Goal: Task Accomplishment & Management: Use online tool/utility

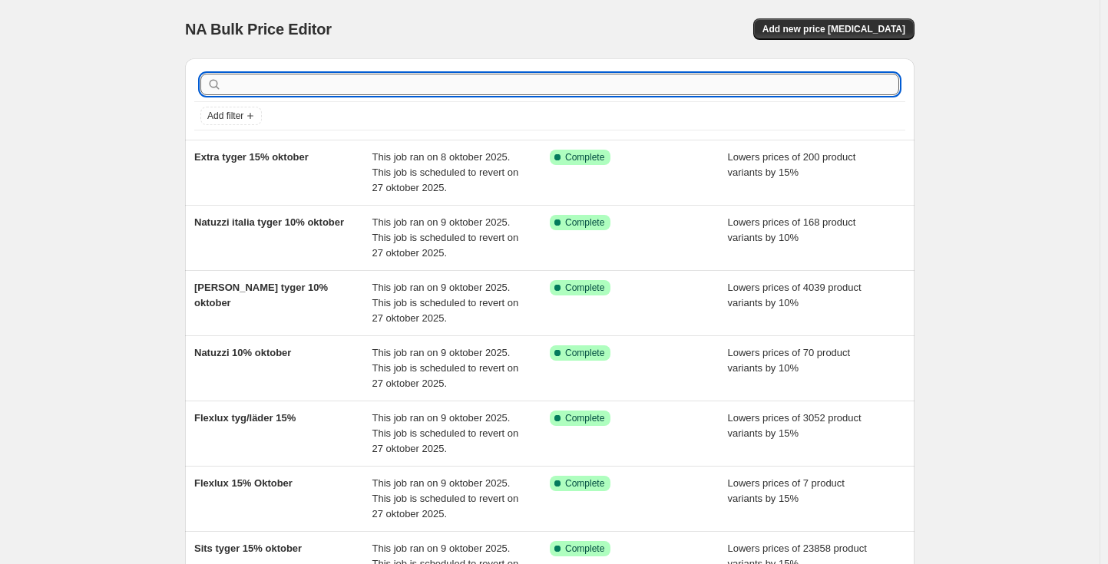
click at [590, 91] on input "text" at bounding box center [562, 84] width 674 height 21
type input "refined"
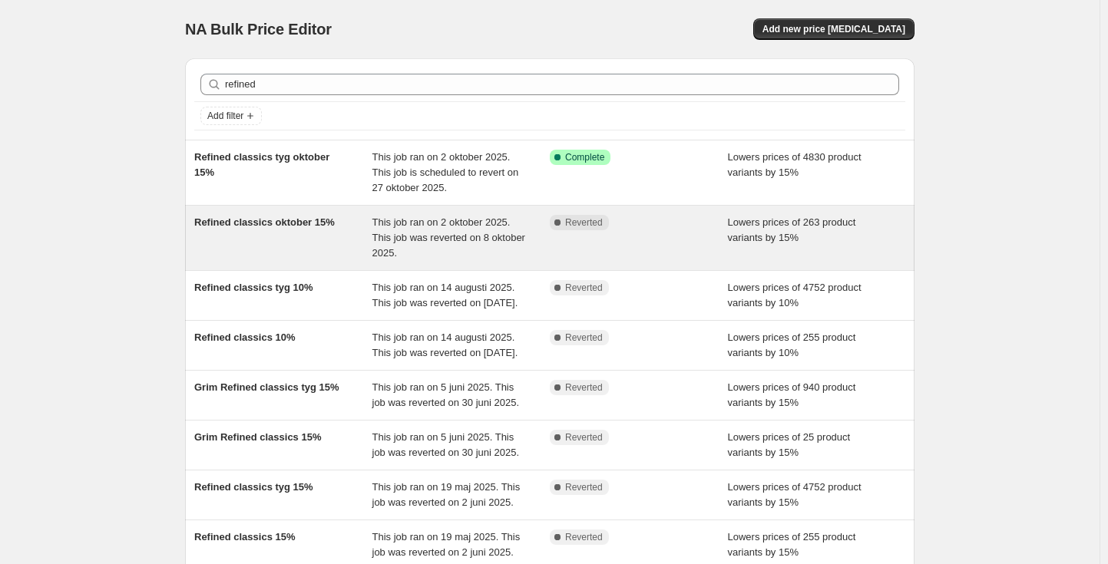
click at [586, 236] on div "Complete Reverted" at bounding box center [639, 238] width 178 height 46
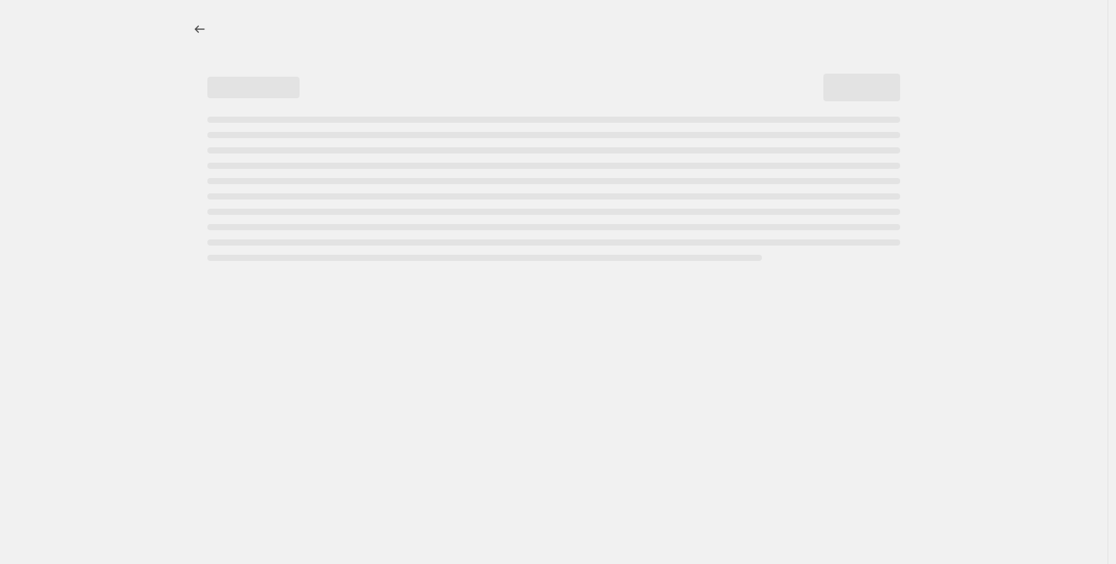
select select "percentage"
select select "product_status"
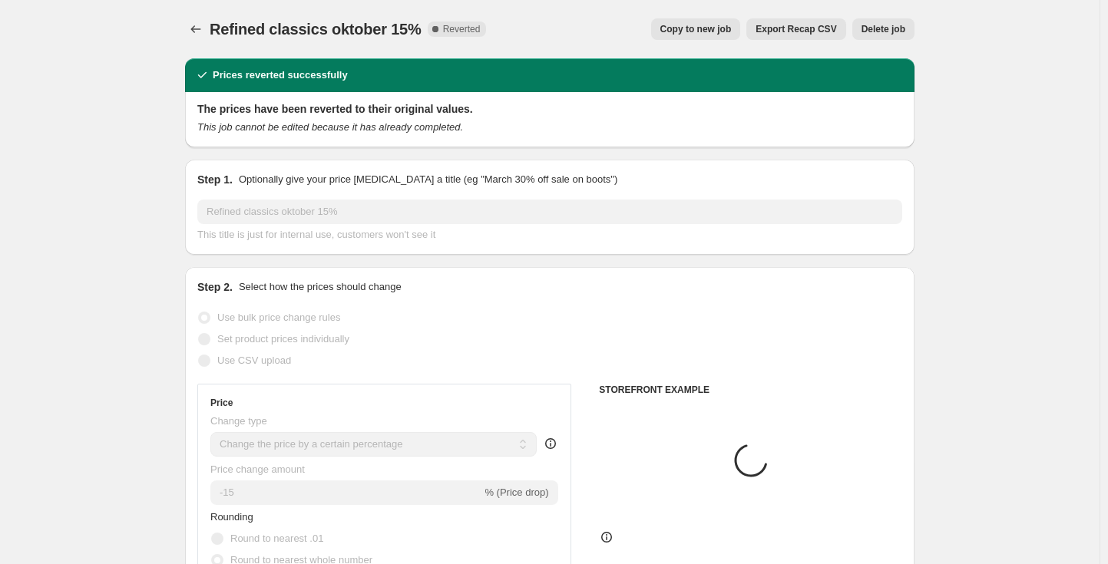
select select "vendor"
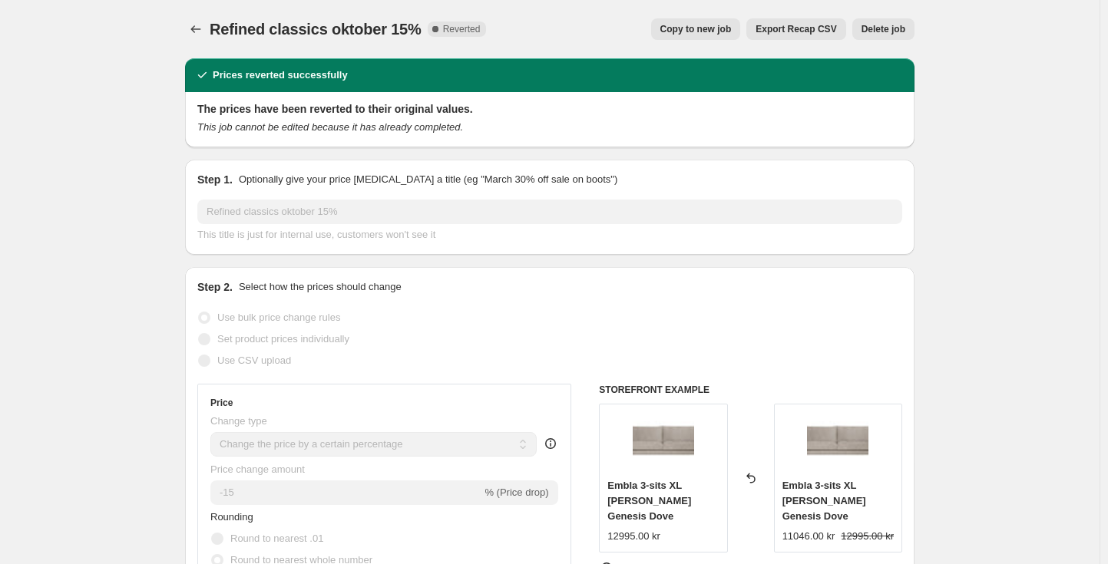
click at [725, 35] on span "Copy to new job" at bounding box center [695, 29] width 71 height 12
select select "percentage"
select select "vendor"
select select "product_status"
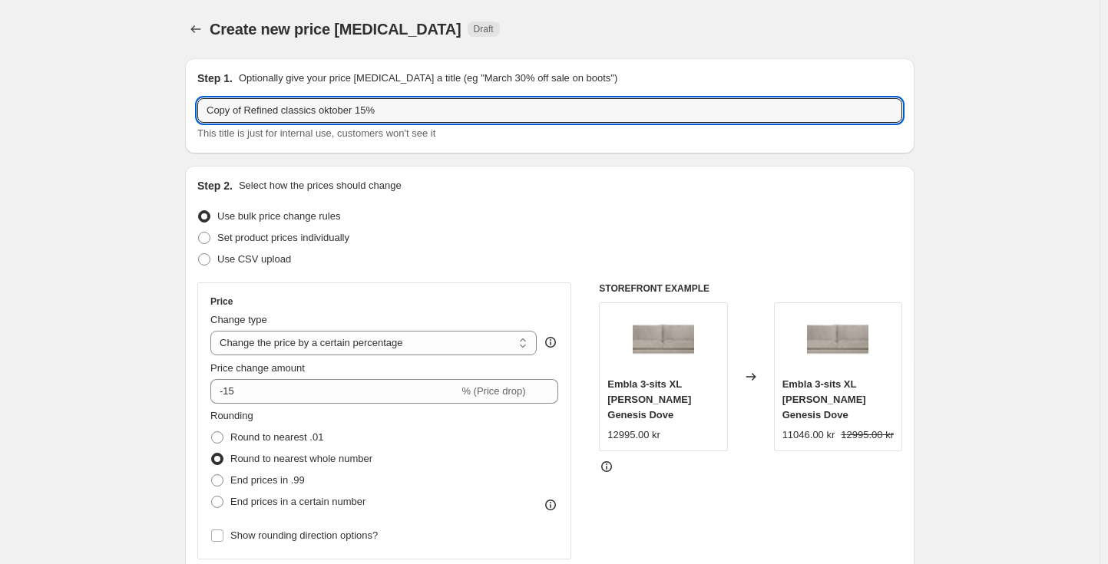
drag, startPoint x: 250, startPoint y: 110, endPoint x: 160, endPoint y: 114, distance: 90.0
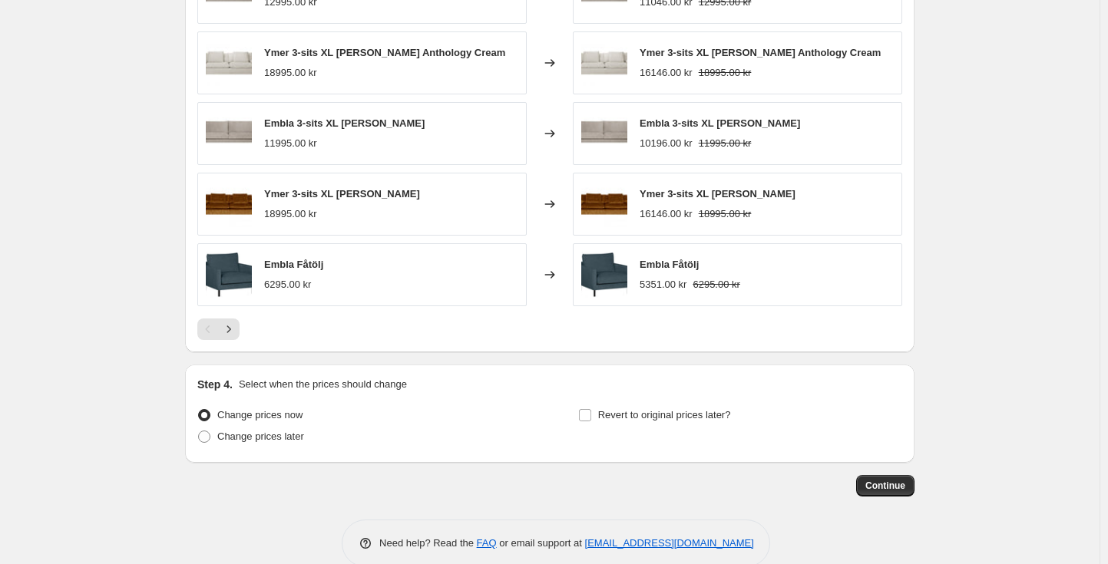
scroll to position [1282, 0]
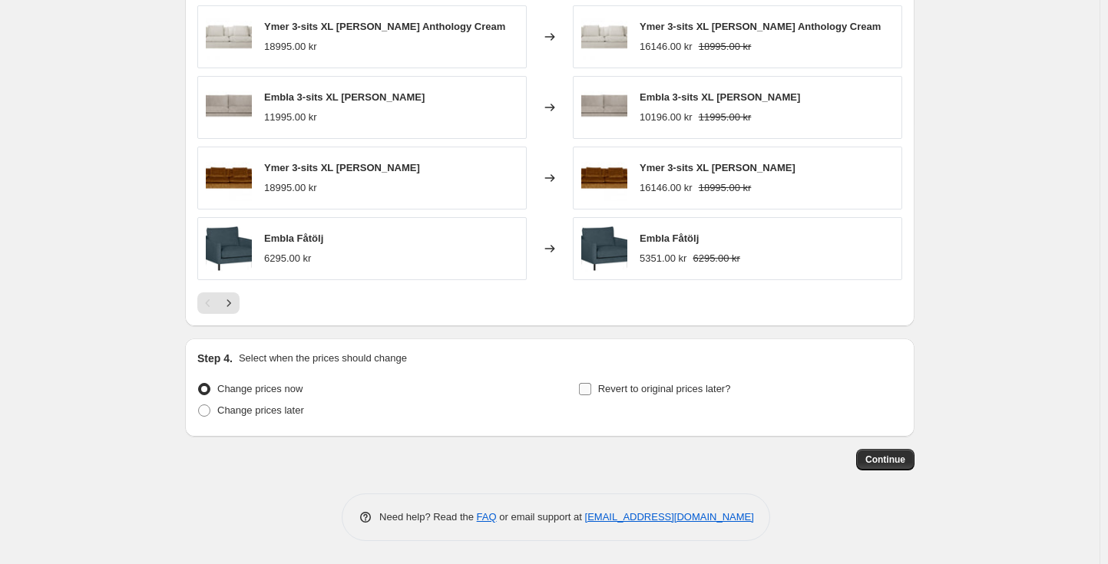
type input "Refined classics oktober 15%"
click at [657, 394] on span "Revert to original prices later?" at bounding box center [664, 389] width 133 height 12
click at [591, 394] on input "Revert to original prices later?" at bounding box center [585, 389] width 12 height 12
checkbox input "true"
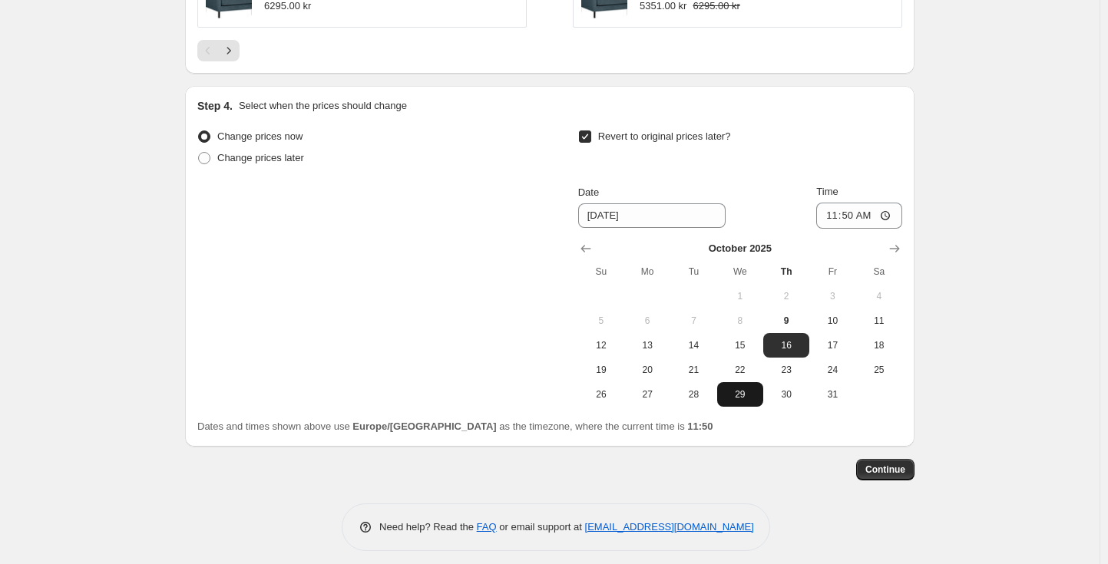
scroll to position [1545, 0]
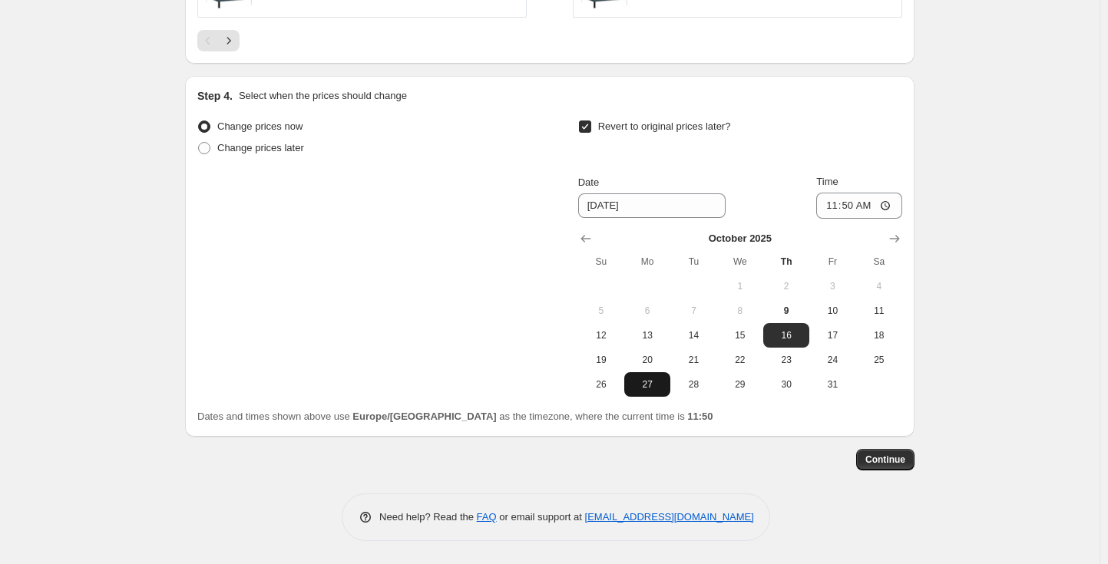
click at [659, 392] on button "27" at bounding box center [647, 384] width 46 height 25
type input "[DATE]"
click at [855, 204] on input "11:50" at bounding box center [859, 206] width 86 height 26
type input "16:40"
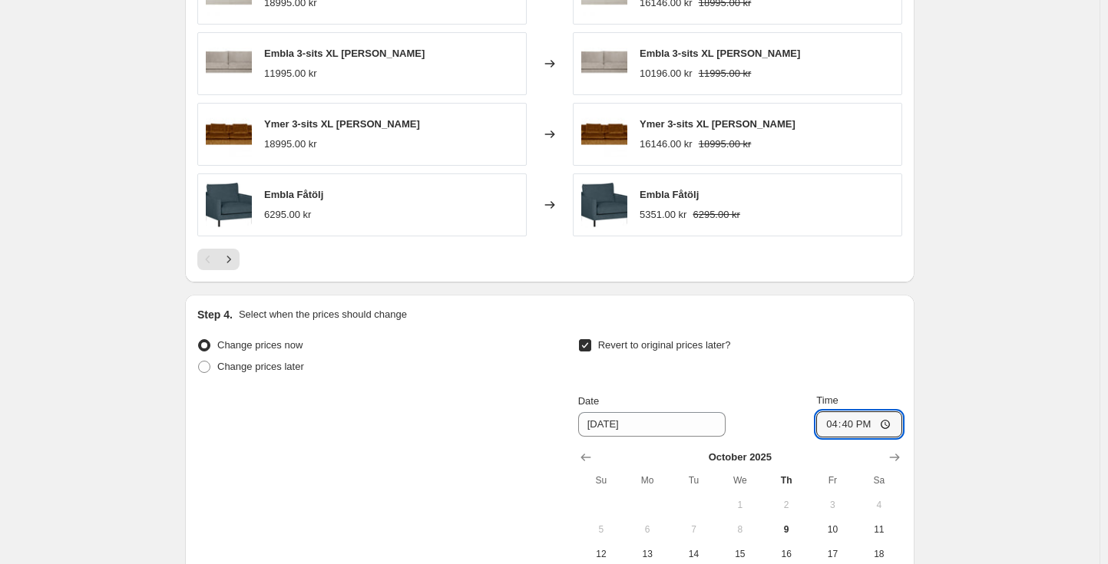
scroll to position [1468, 0]
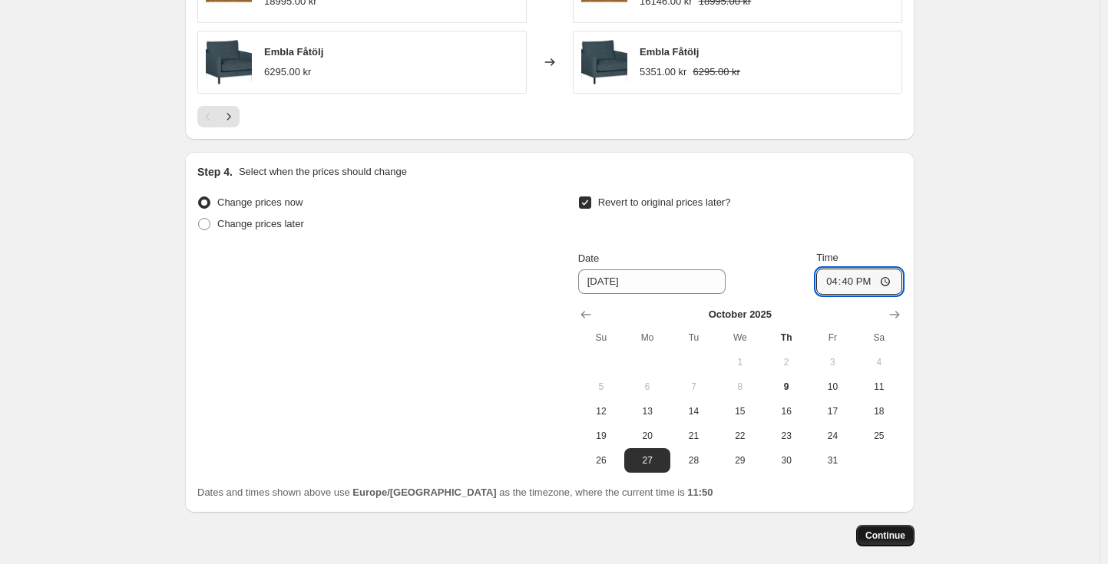
click at [895, 537] on span "Continue" at bounding box center [885, 536] width 40 height 12
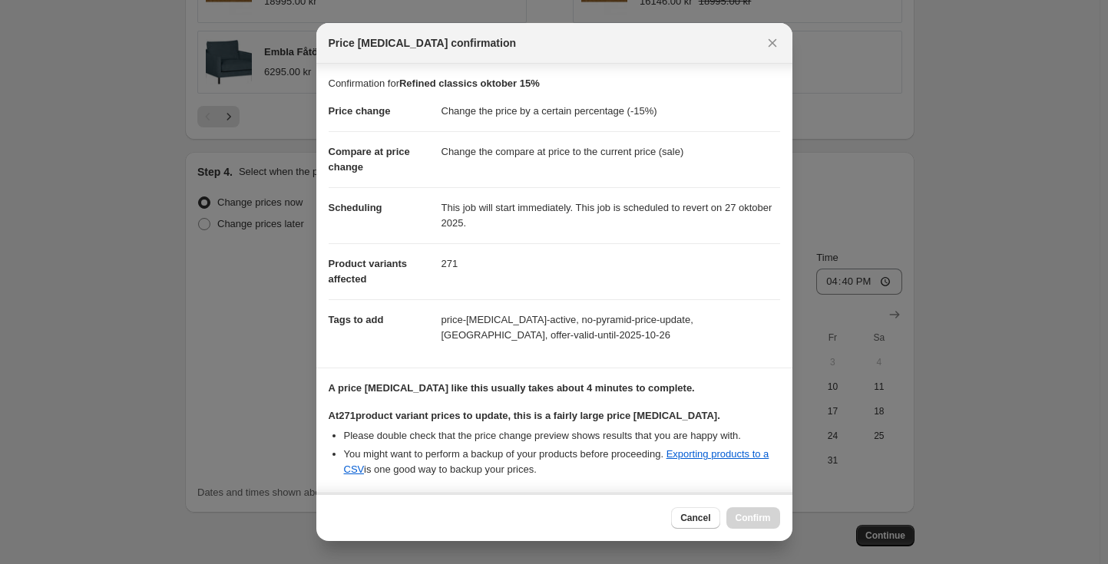
scroll to position [333, 0]
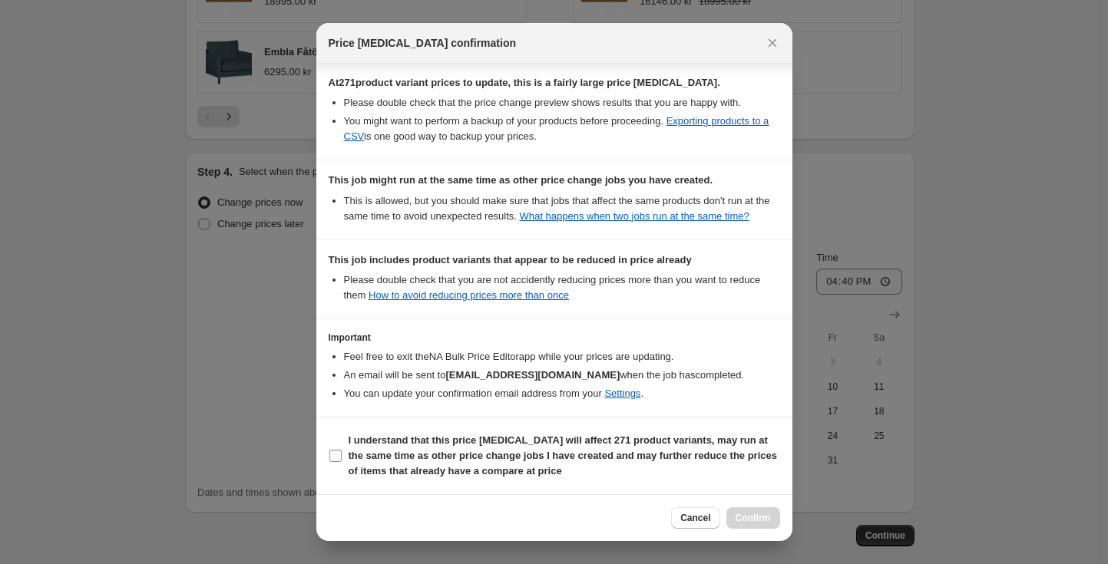
click at [422, 457] on b "I understand that this price [MEDICAL_DATA] will affect 271 product variants, m…" at bounding box center [563, 456] width 428 height 42
click at [342, 457] on input "I understand that this price [MEDICAL_DATA] will affect 271 product variants, m…" at bounding box center [335, 456] width 12 height 12
checkbox input "true"
click at [766, 512] on button "Confirm" at bounding box center [753, 518] width 54 height 21
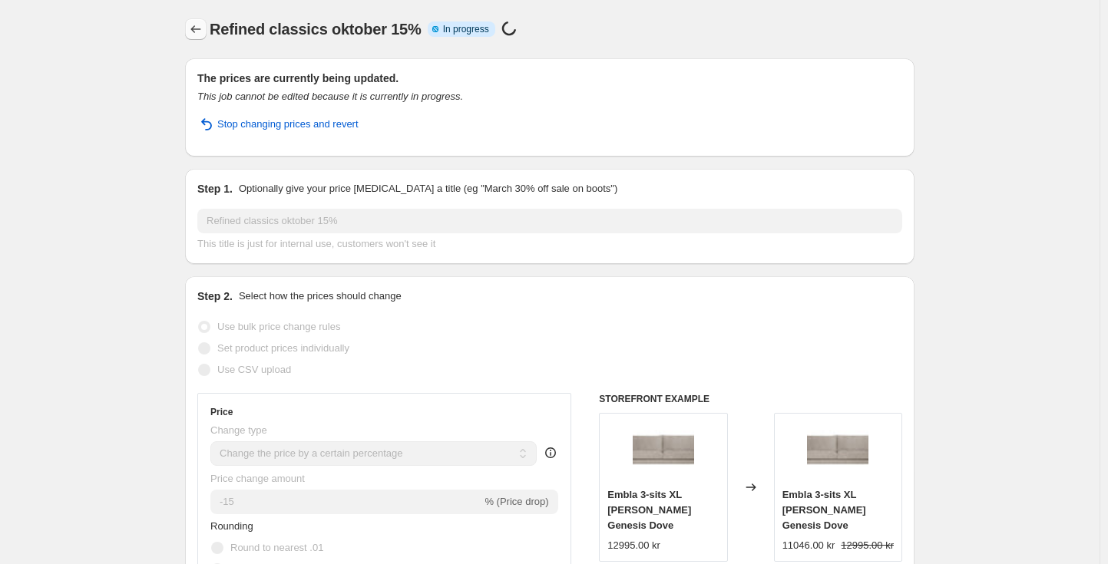
click at [203, 28] on icon "Price change jobs" at bounding box center [195, 28] width 15 height 15
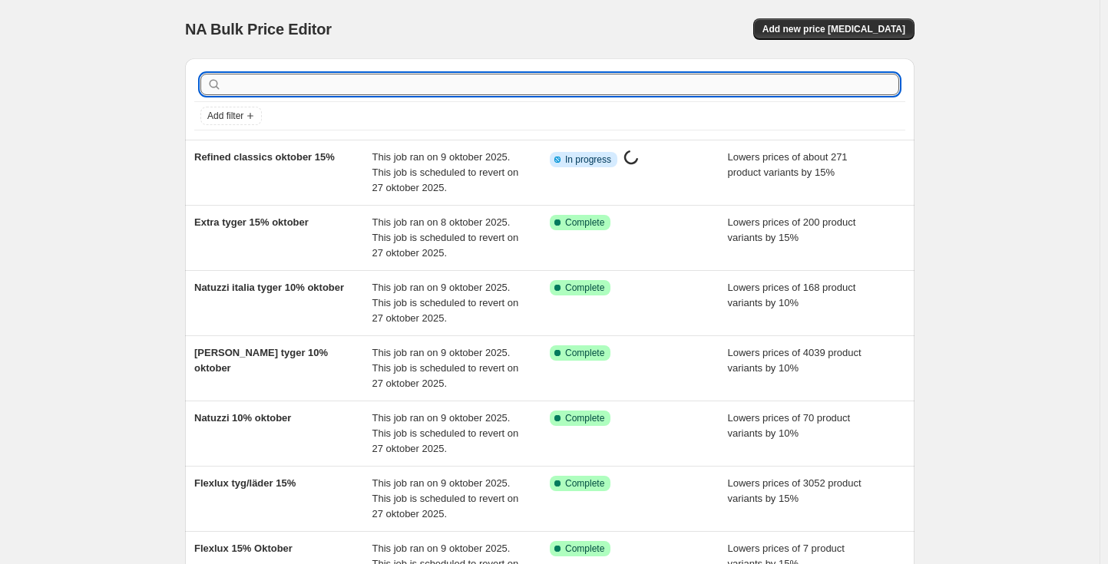
click at [457, 90] on input "text" at bounding box center [562, 84] width 674 height 21
type input "fjäderfeldt"
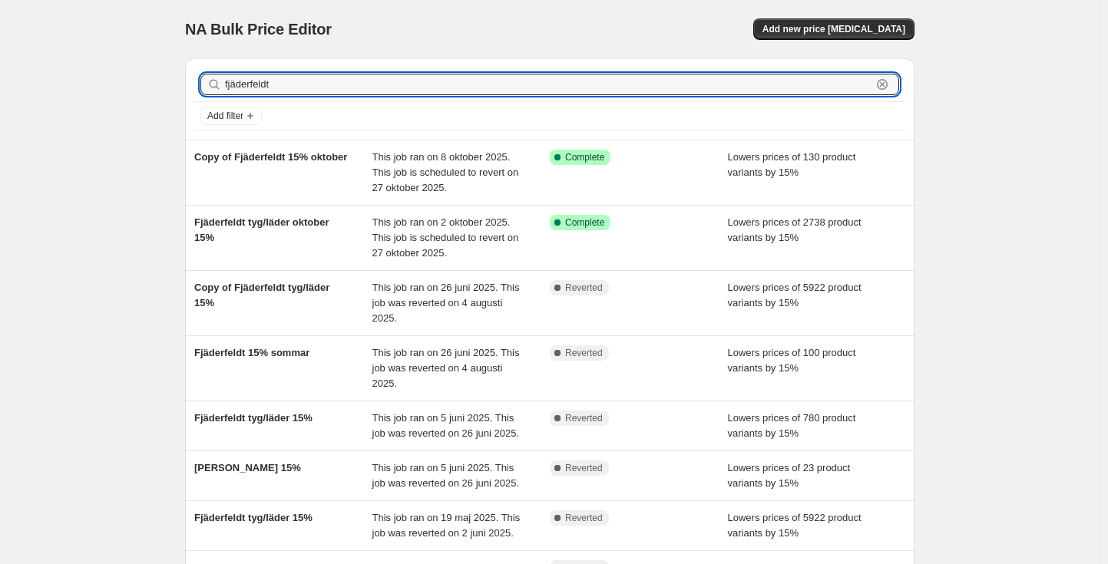
drag, startPoint x: 319, startPoint y: 86, endPoint x: 135, endPoint y: 74, distance: 184.6
click at [130, 73] on div "NA Bulk Price Editor. This page is ready NA Bulk Price Editor Add new price [ME…" at bounding box center [550, 426] width 1100 height 852
type input "refined"
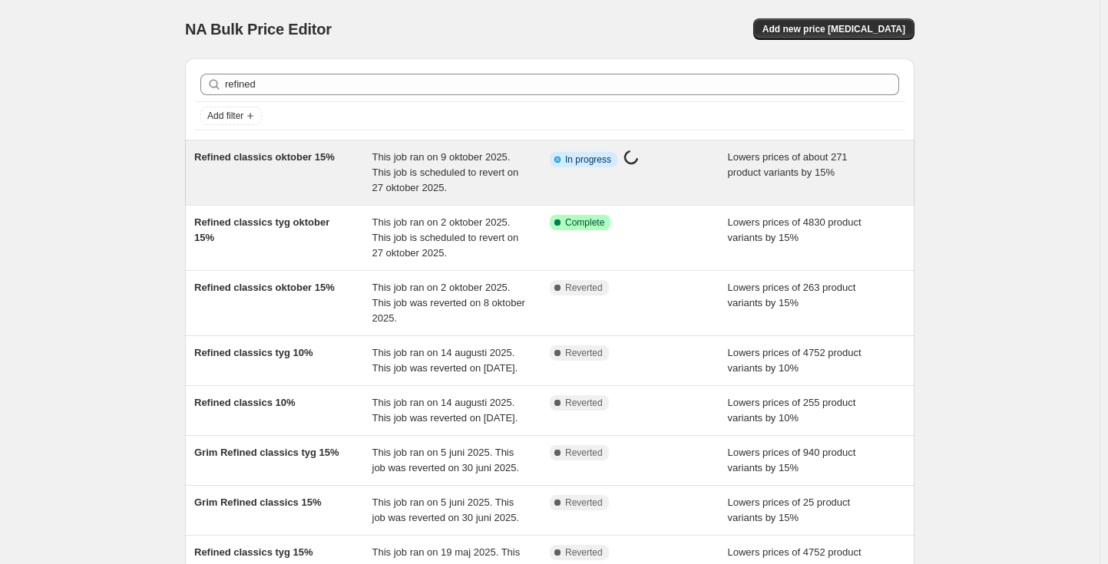
click at [632, 173] on div "Info Partially complete In progress Price [MEDICAL_DATA] in progress..." at bounding box center [639, 173] width 178 height 46
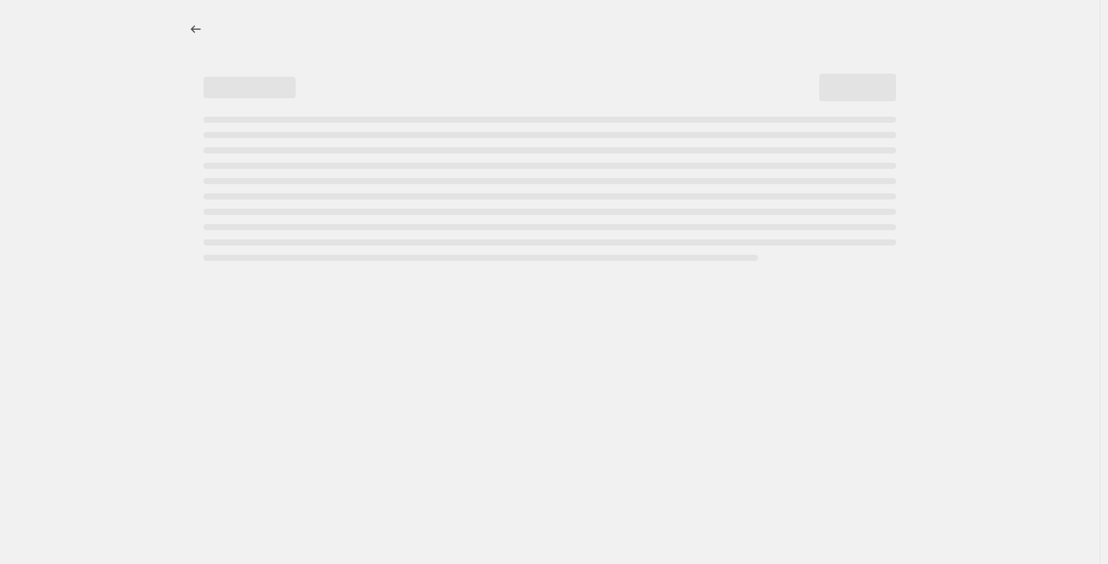
select select "percentage"
select select "vendor"
select select "product_status"
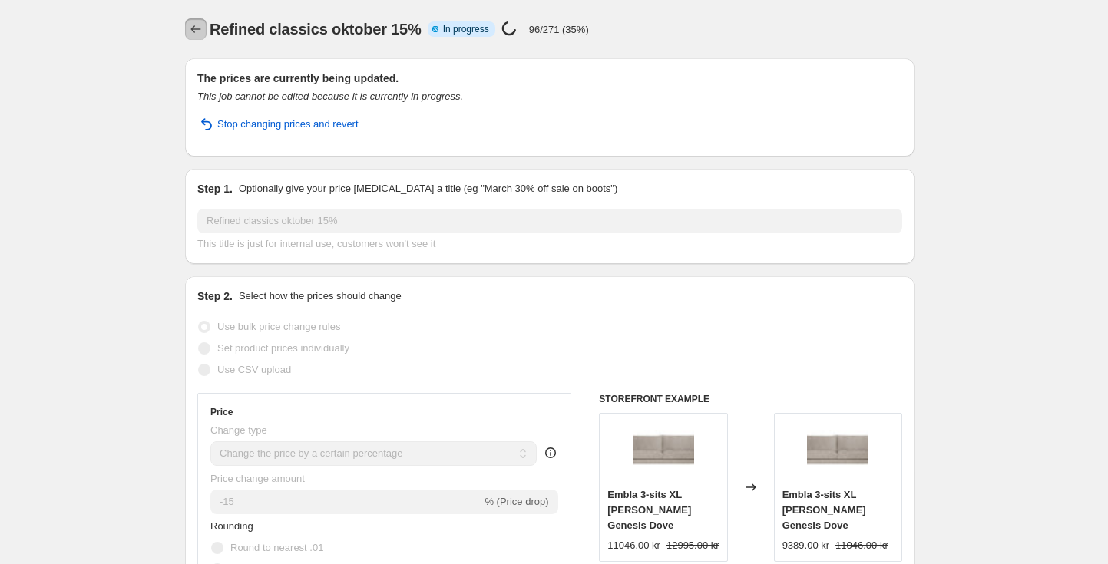
click at [200, 32] on icon "Price change jobs" at bounding box center [195, 28] width 15 height 15
